Goal: Task Accomplishment & Management: Manage account settings

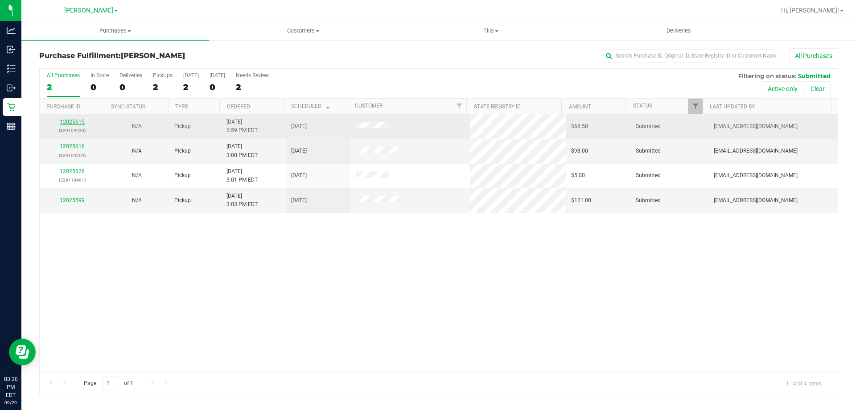
click at [73, 119] on link "12025615" at bounding box center [72, 122] width 25 height 6
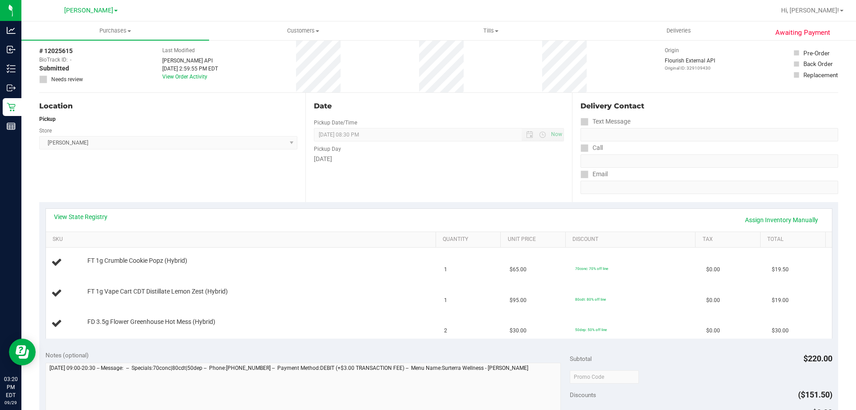
scroll to position [41, 0]
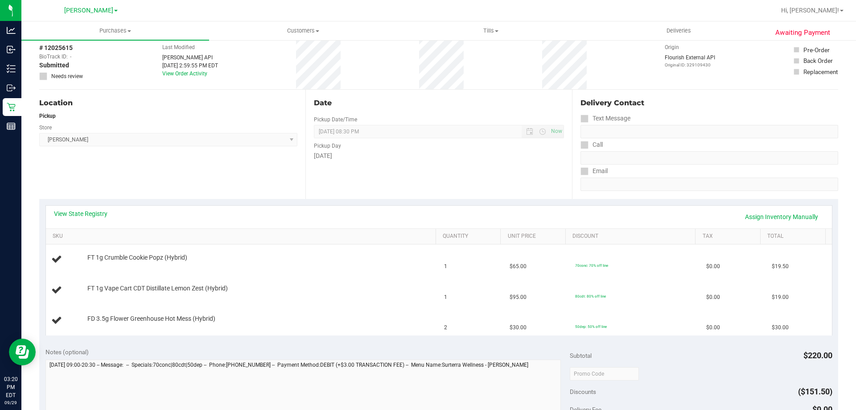
click at [678, 370] on div at bounding box center [701, 373] width 262 height 16
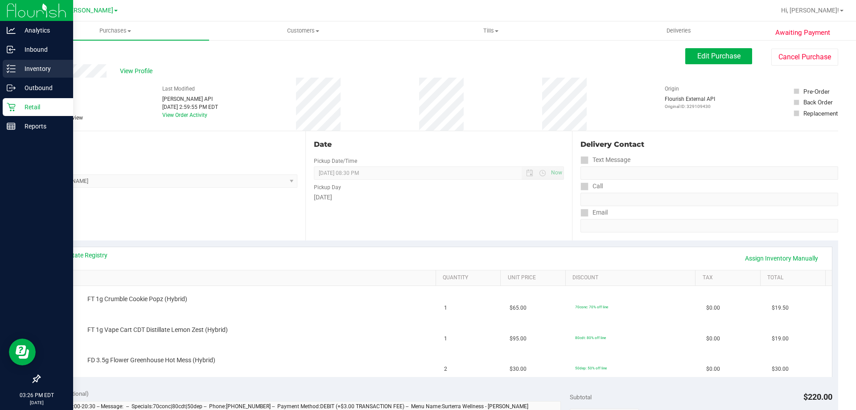
click at [26, 64] on p "Inventory" at bounding box center [42, 68] width 53 height 11
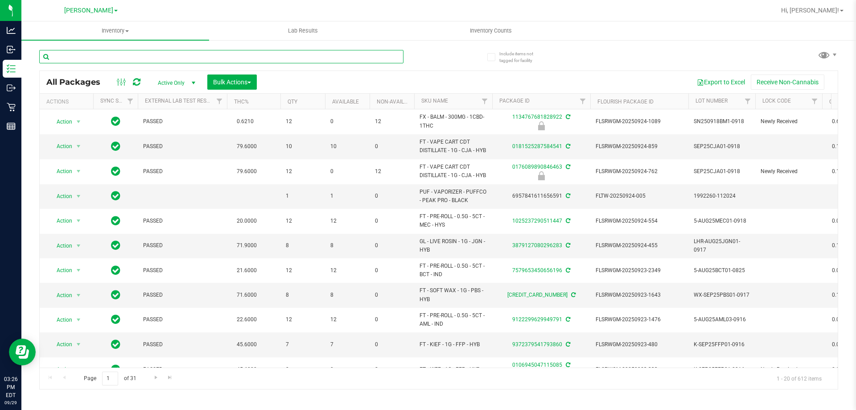
click at [165, 58] on input "text" at bounding box center [221, 56] width 364 height 13
type input "T17"
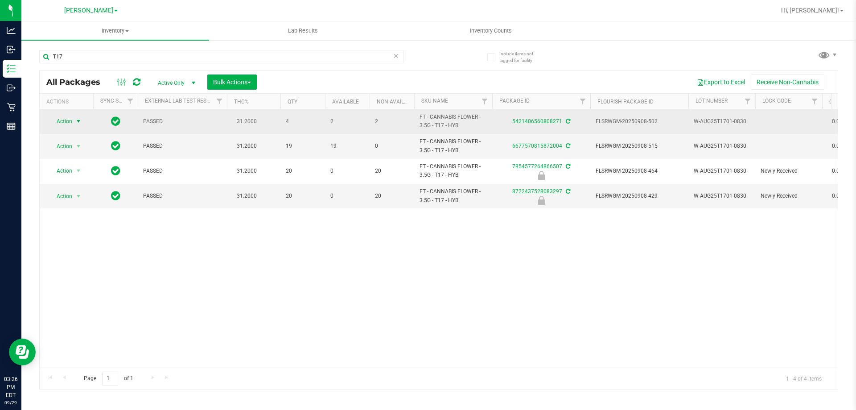
click at [69, 117] on span "Action" at bounding box center [61, 121] width 24 height 12
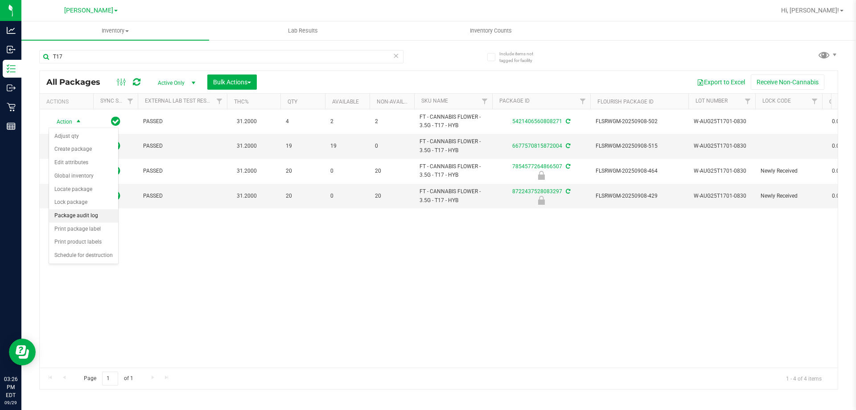
drag, startPoint x: 86, startPoint y: 215, endPoint x: 81, endPoint y: 216, distance: 5.9
click at [81, 216] on li "Package audit log" at bounding box center [83, 215] width 69 height 13
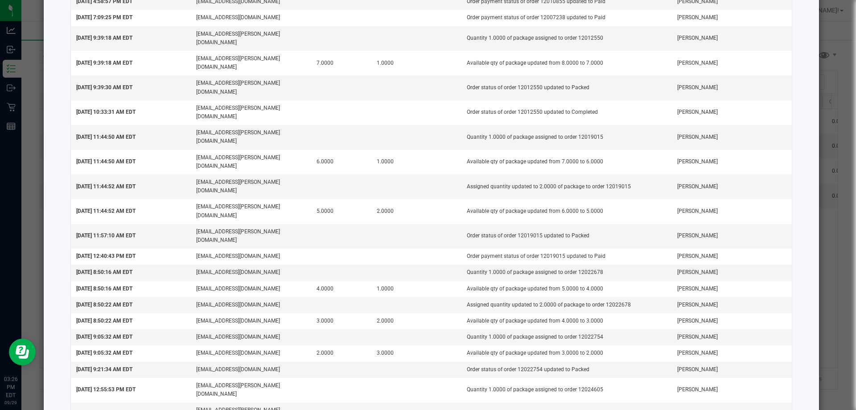
scroll to position [892, 0]
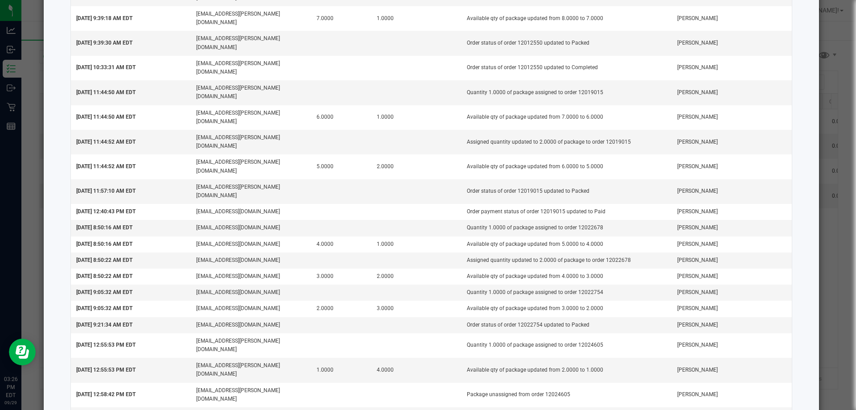
click at [835, 187] on ngb-modal-window "Package Audit Log: FT - CANNABIS FLOWER - 3.5G - T17 - HYB (5421406560808271) T…" at bounding box center [431, 205] width 863 height 410
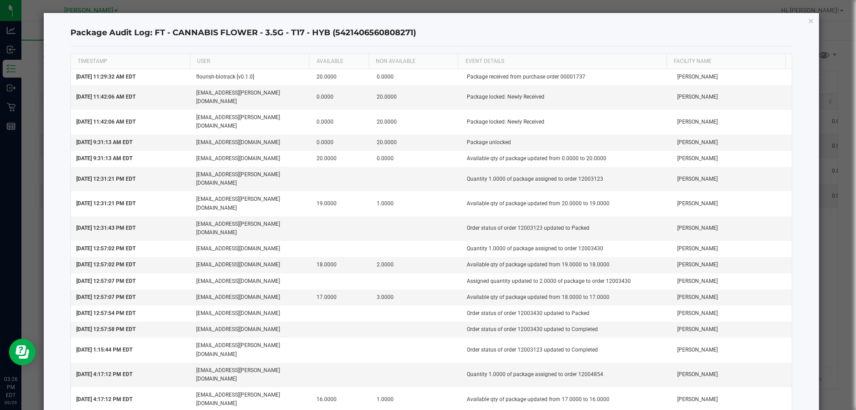
scroll to position [0, 0]
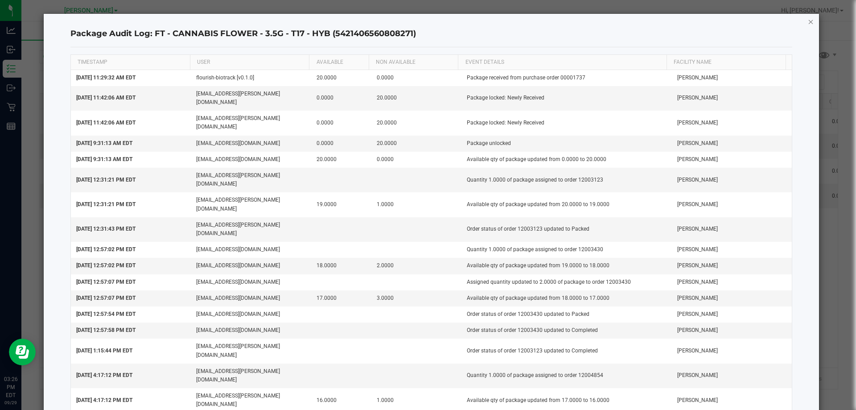
click at [808, 19] on icon "button" at bounding box center [811, 21] width 6 height 11
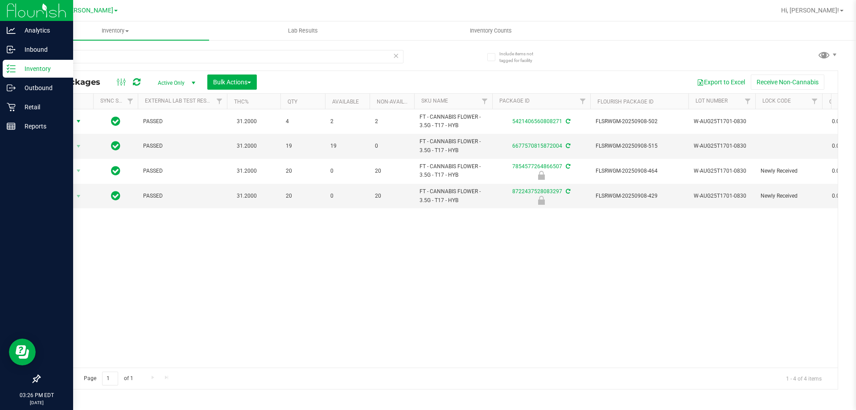
click at [12, 69] on line at bounding box center [12, 69] width 5 height 0
click at [55, 71] on p "Inventory" at bounding box center [42, 68] width 53 height 11
click at [43, 106] on p "Retail" at bounding box center [42, 107] width 53 height 11
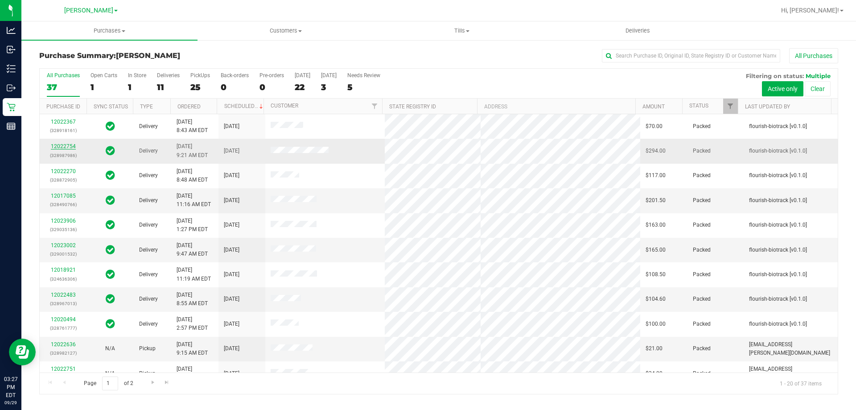
click at [69, 149] on link "12022754" at bounding box center [63, 146] width 25 height 6
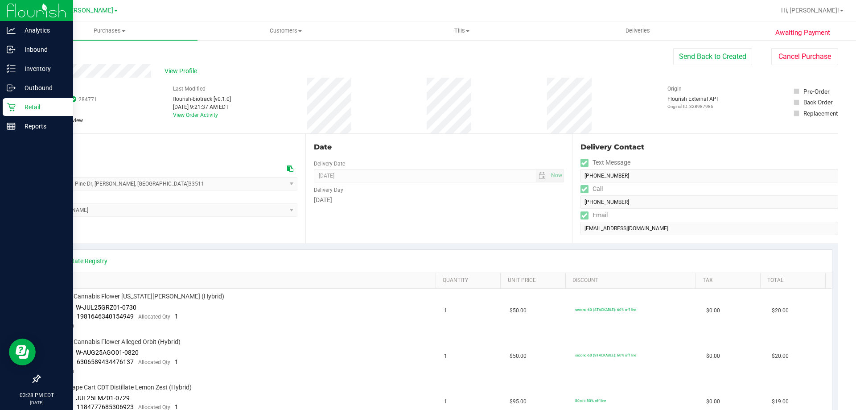
click at [52, 108] on p "Retail" at bounding box center [42, 107] width 53 height 11
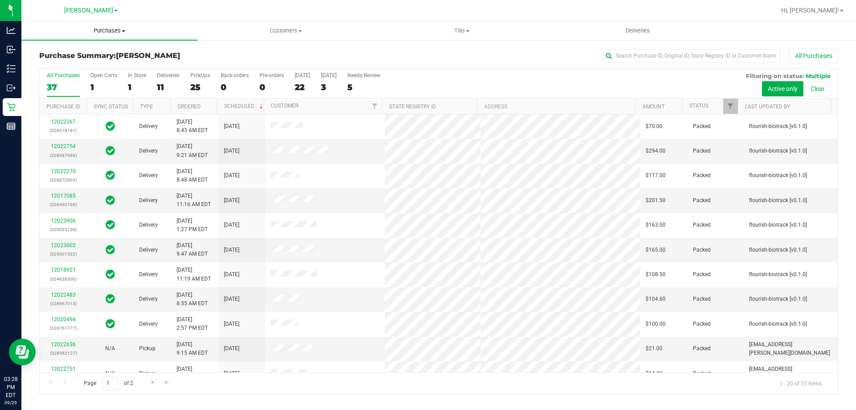
click at [111, 30] on span "Purchases" at bounding box center [109, 31] width 176 height 8
click at [72, 65] on span "Fulfillment" at bounding box center [48, 65] width 55 height 8
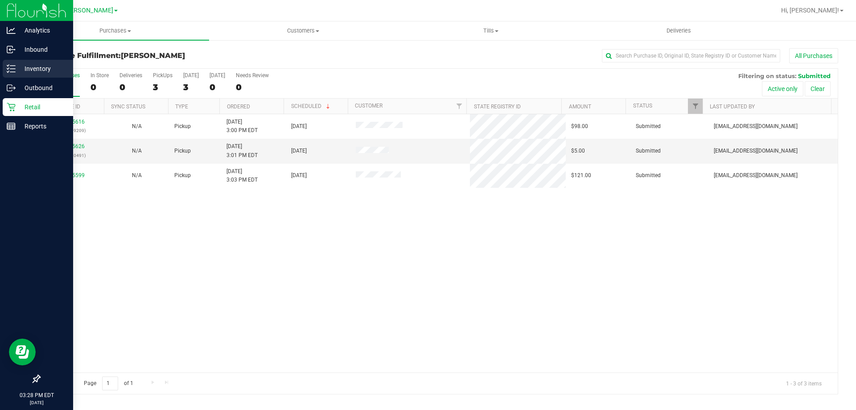
click at [53, 62] on div "Inventory" at bounding box center [38, 69] width 70 height 18
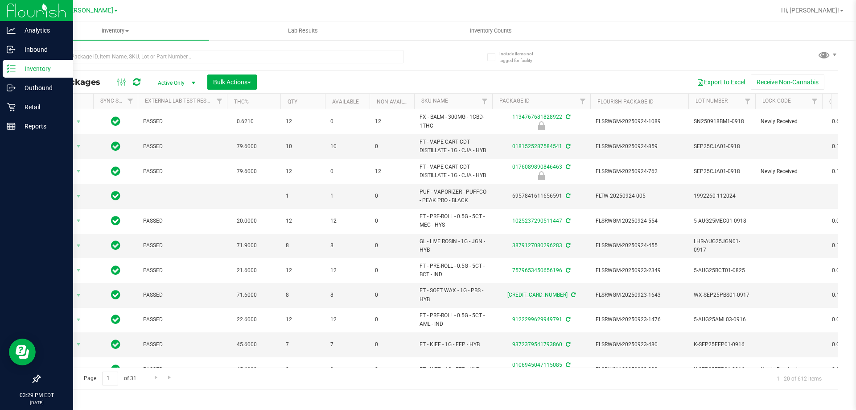
click at [35, 72] on p "Inventory" at bounding box center [42, 68] width 53 height 11
click at [62, 112] on div "Retail" at bounding box center [38, 107] width 70 height 18
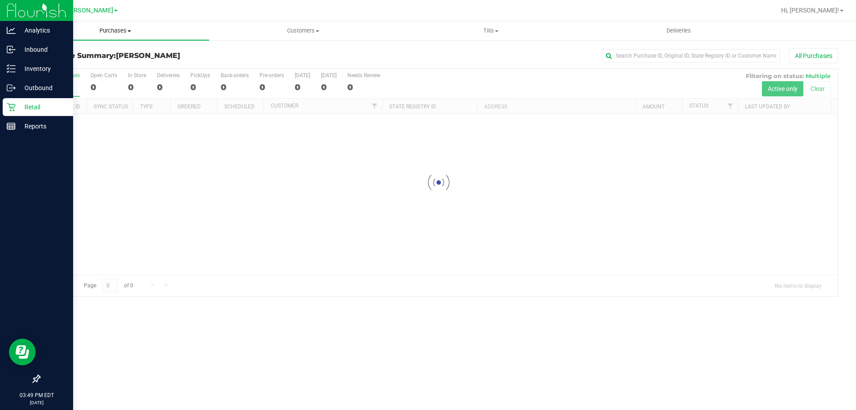
click at [114, 32] on span "Purchases" at bounding box center [115, 31] width 188 height 8
click at [73, 68] on span "Fulfillment" at bounding box center [48, 65] width 55 height 8
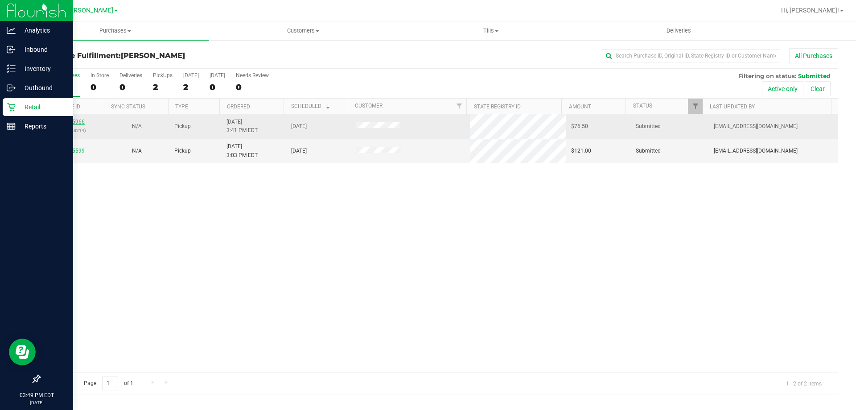
click at [69, 122] on link "12025966" at bounding box center [72, 122] width 25 height 6
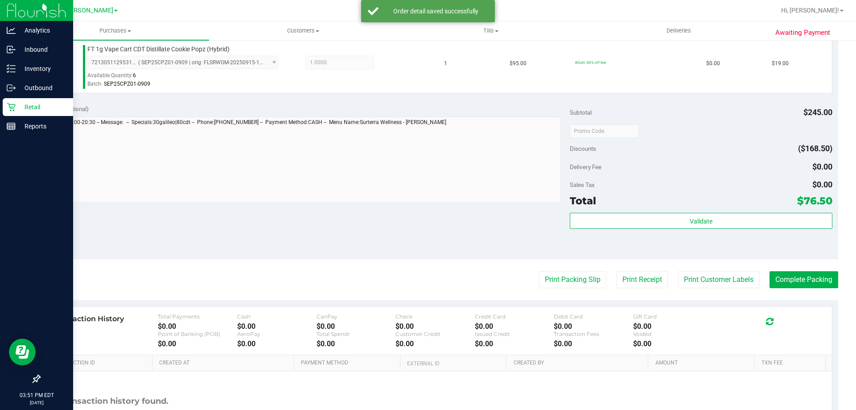
scroll to position [350, 0]
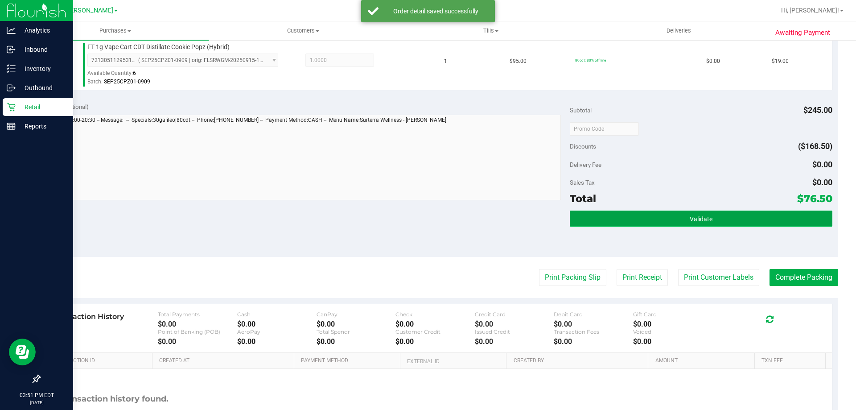
click at [755, 216] on button "Validate" at bounding box center [701, 218] width 262 height 16
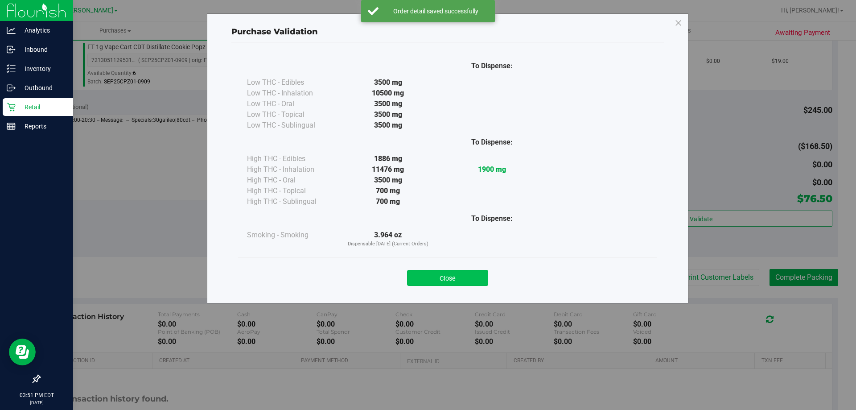
click at [468, 278] on button "Close" at bounding box center [447, 278] width 81 height 16
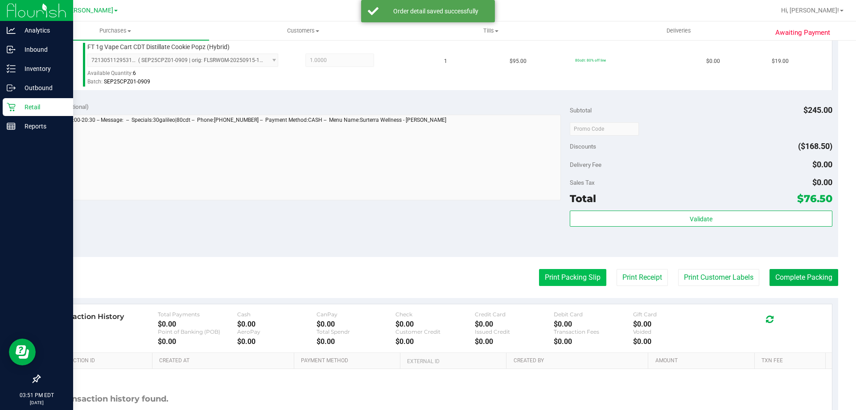
click at [546, 270] on button "Print Packing Slip" at bounding box center [572, 277] width 67 height 17
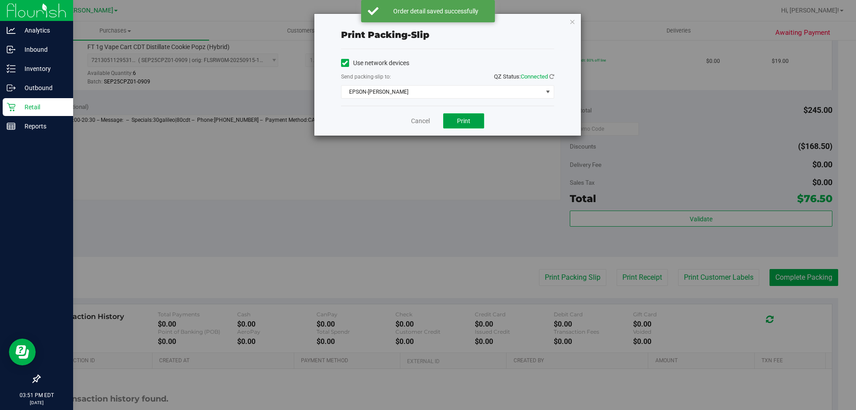
click at [469, 118] on span "Print" at bounding box center [463, 120] width 13 height 7
click at [414, 124] on link "Cancel" at bounding box center [420, 120] width 19 height 9
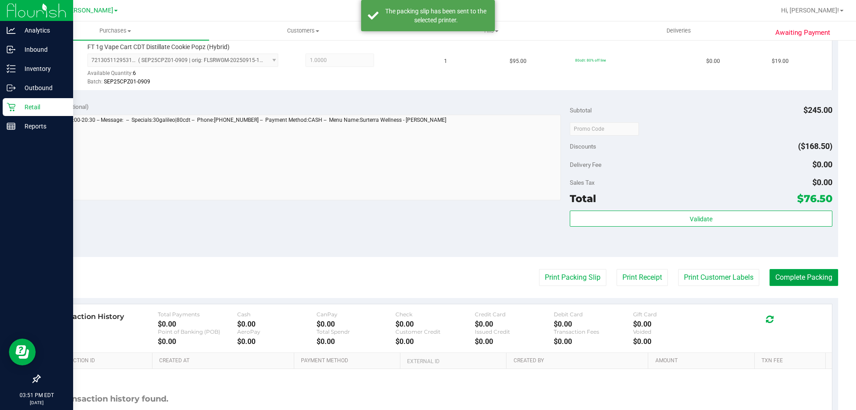
click at [789, 274] on button "Complete Packing" at bounding box center [803, 277] width 69 height 17
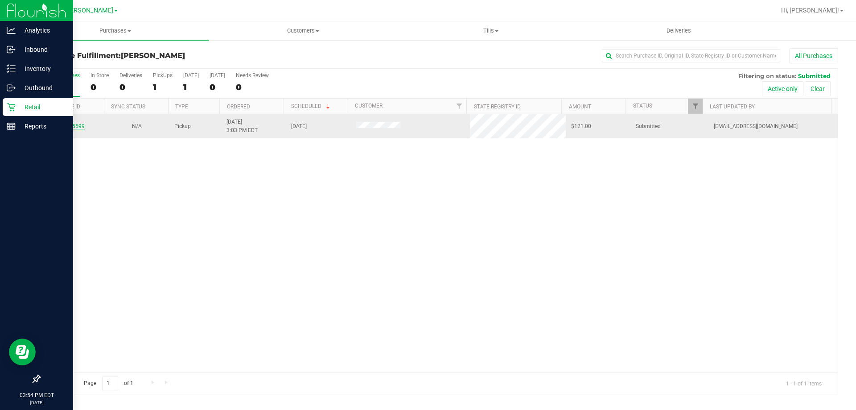
click at [70, 126] on link "12025599" at bounding box center [72, 126] width 25 height 6
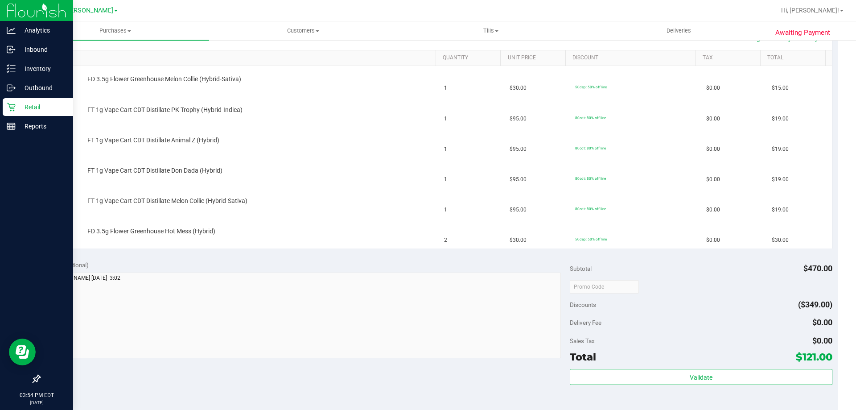
scroll to position [279, 0]
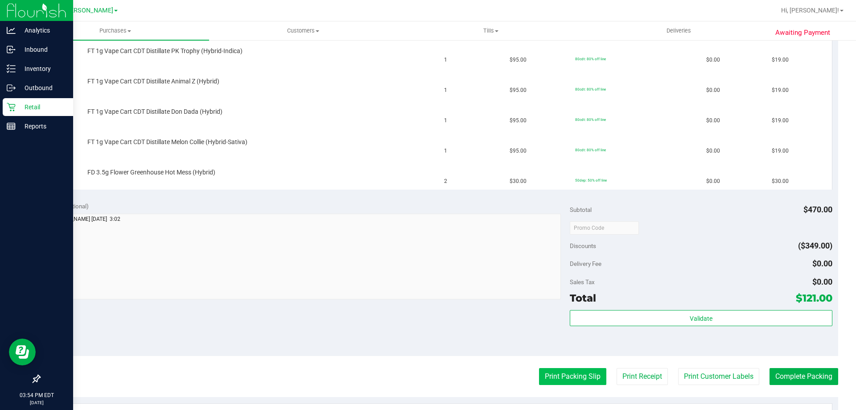
click at [572, 376] on button "Print Packing Slip" at bounding box center [572, 376] width 67 height 17
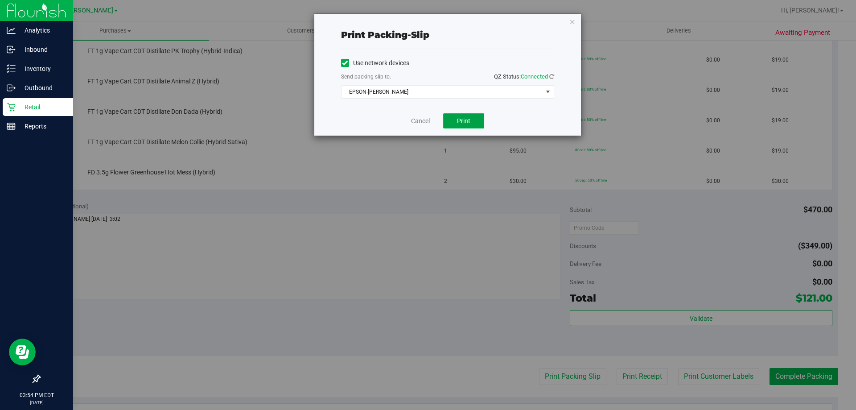
click at [462, 122] on span "Print" at bounding box center [463, 120] width 13 height 7
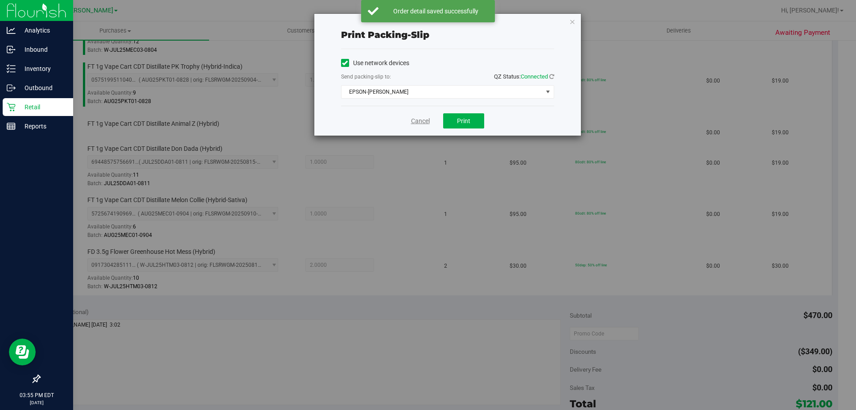
click at [412, 119] on link "Cancel" at bounding box center [420, 120] width 19 height 9
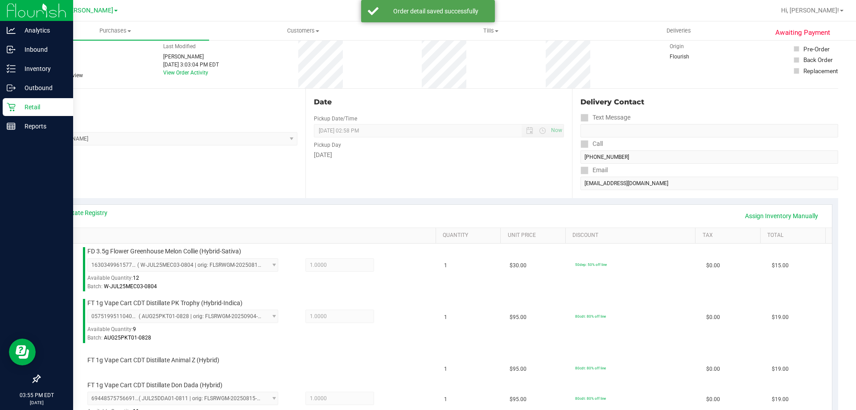
scroll to position [0, 0]
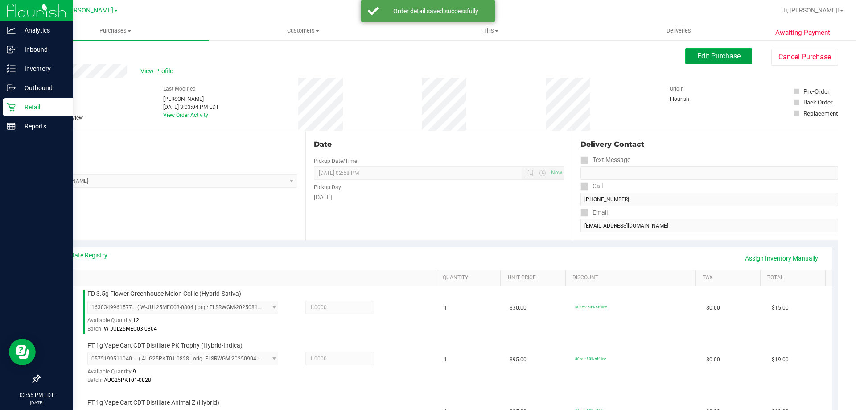
click at [722, 58] on span "Edit Purchase" at bounding box center [718, 56] width 43 height 8
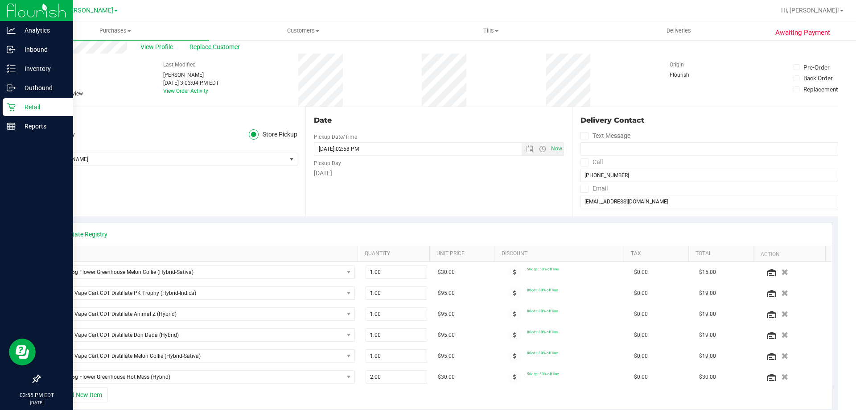
scroll to position [32, 0]
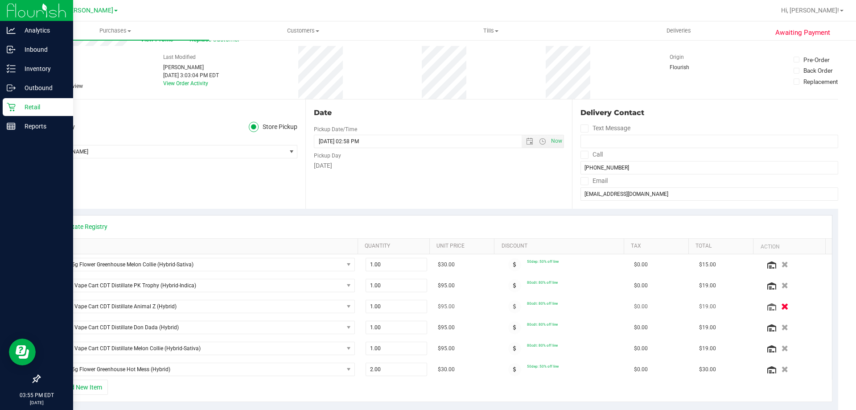
click at [781, 304] on icon "button" at bounding box center [785, 306] width 8 height 7
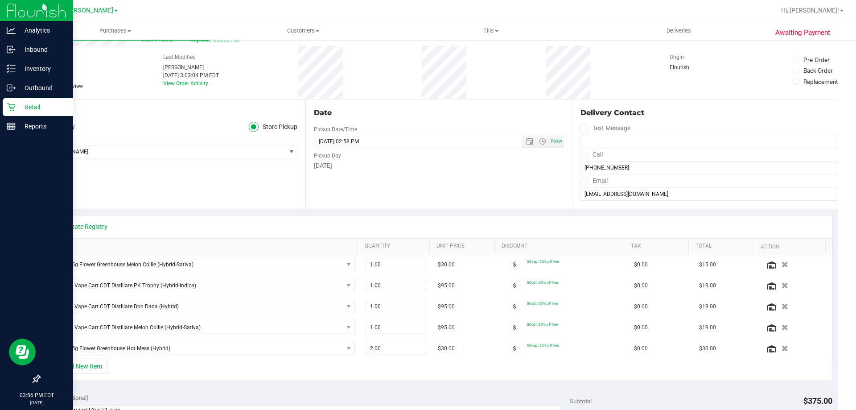
scroll to position [0, 0]
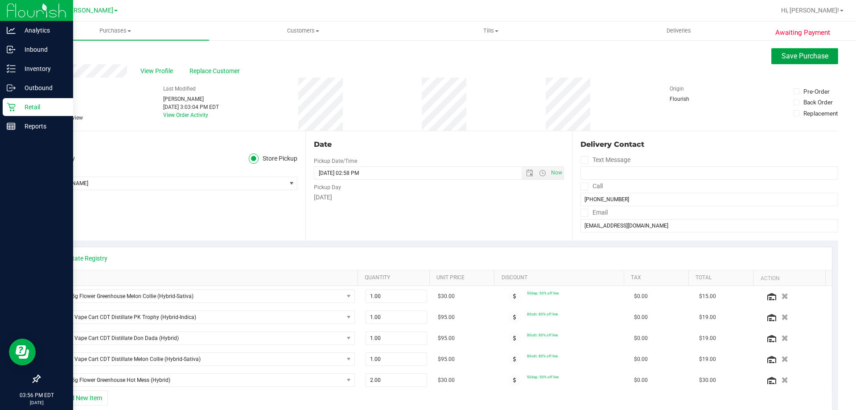
click at [777, 62] on button "Save Purchase" at bounding box center [804, 56] width 67 height 16
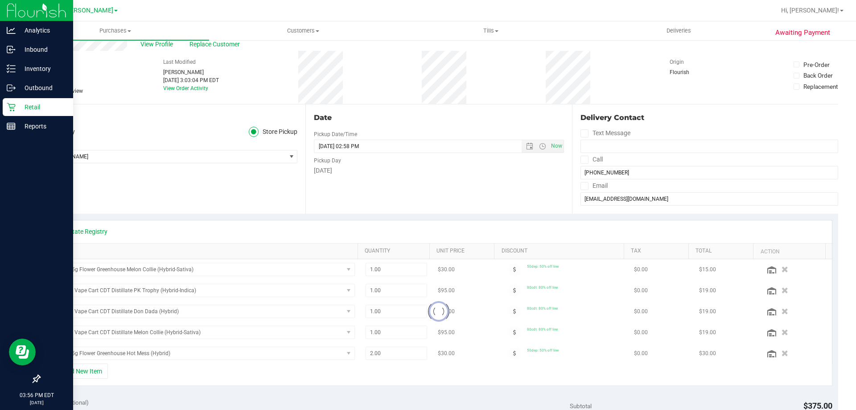
scroll to position [45, 0]
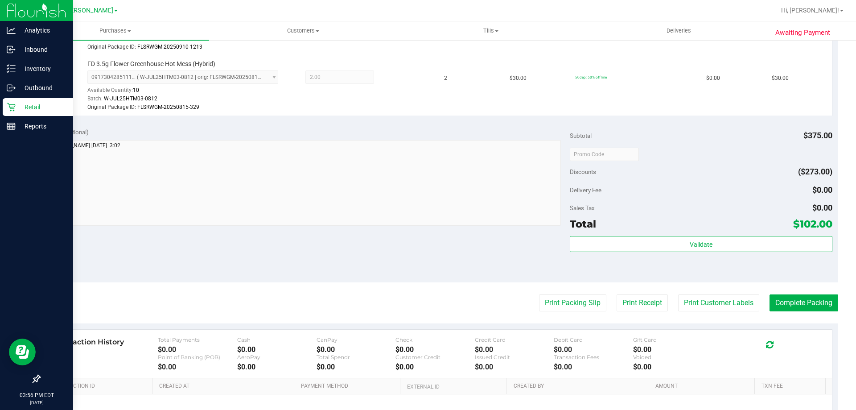
scroll to position [489, 0]
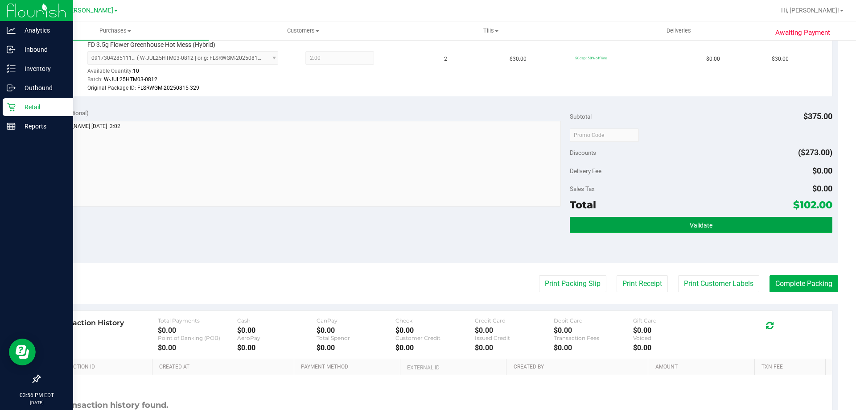
click at [695, 227] on span "Validate" at bounding box center [701, 225] width 23 height 7
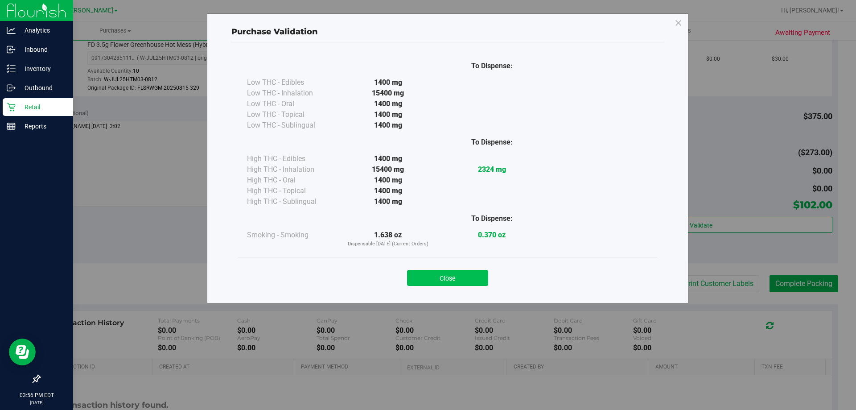
click at [457, 277] on button "Close" at bounding box center [447, 278] width 81 height 16
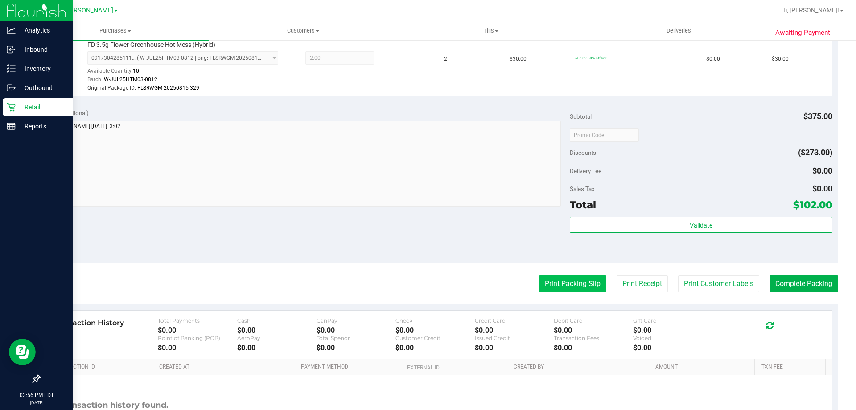
click at [555, 276] on button "Print Packing Slip" at bounding box center [572, 283] width 67 height 17
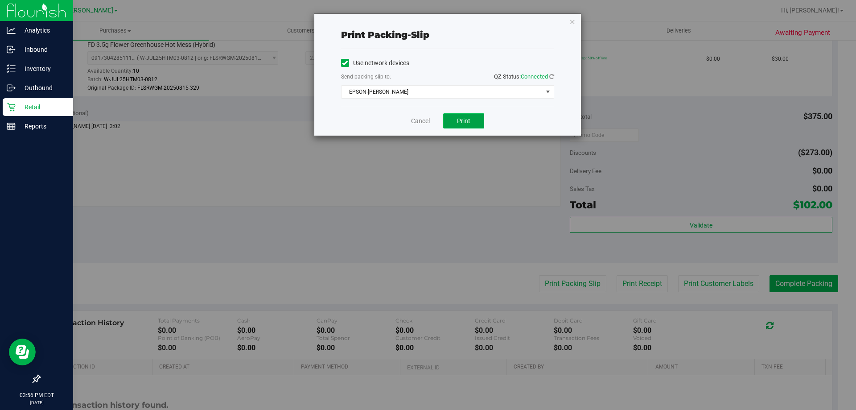
click at [466, 124] on span "Print" at bounding box center [463, 120] width 13 height 7
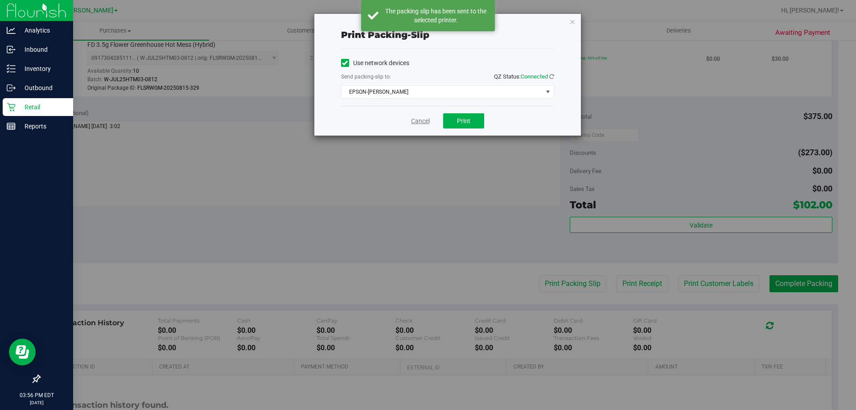
click at [418, 118] on link "Cancel" at bounding box center [420, 120] width 19 height 9
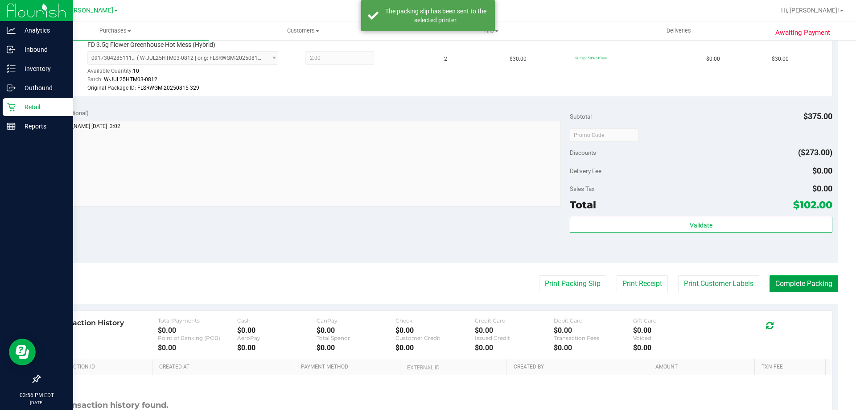
click at [793, 283] on button "Complete Packing" at bounding box center [803, 283] width 69 height 17
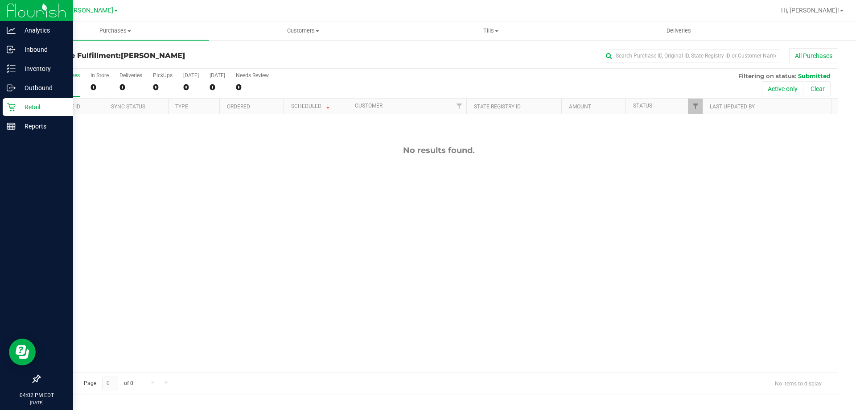
scroll to position [45, 0]
click at [115, 31] on span "Purchases" at bounding box center [115, 31] width 188 height 8
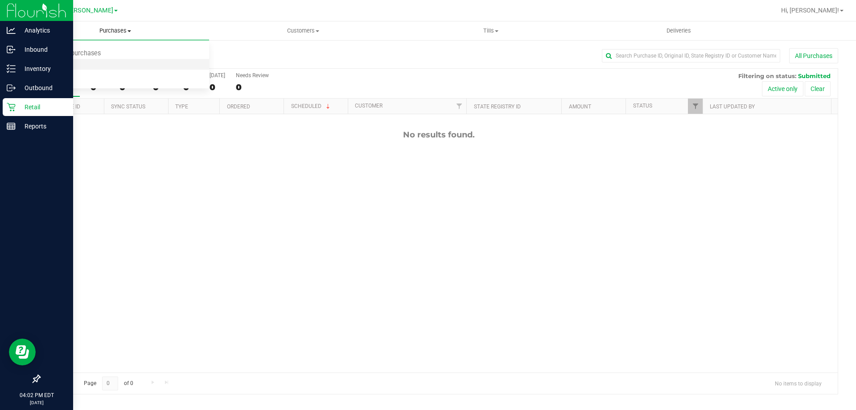
click at [78, 64] on li "Fulfillment" at bounding box center [115, 64] width 188 height 11
